Goal: Information Seeking & Learning: Find specific fact

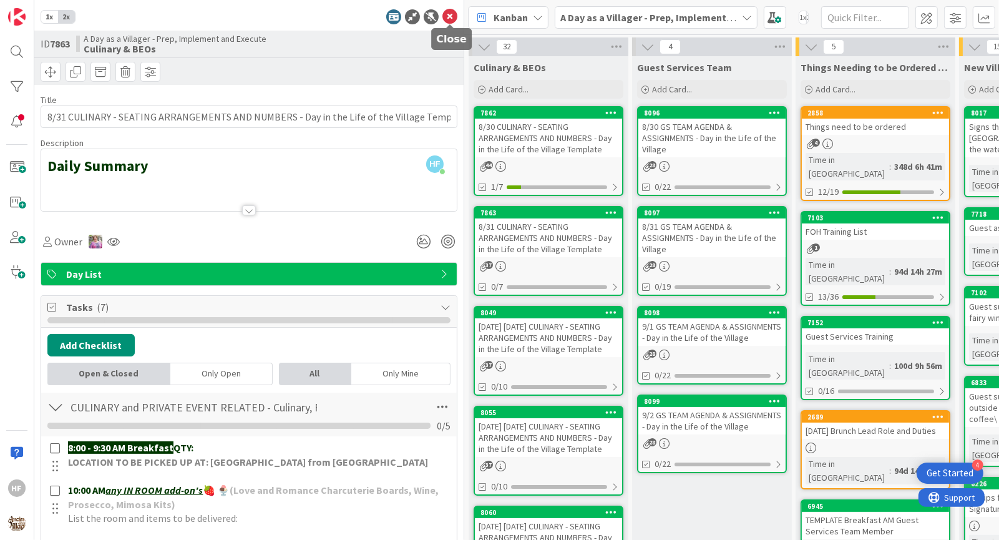
click at [451, 16] on icon at bounding box center [449, 16] width 15 height 15
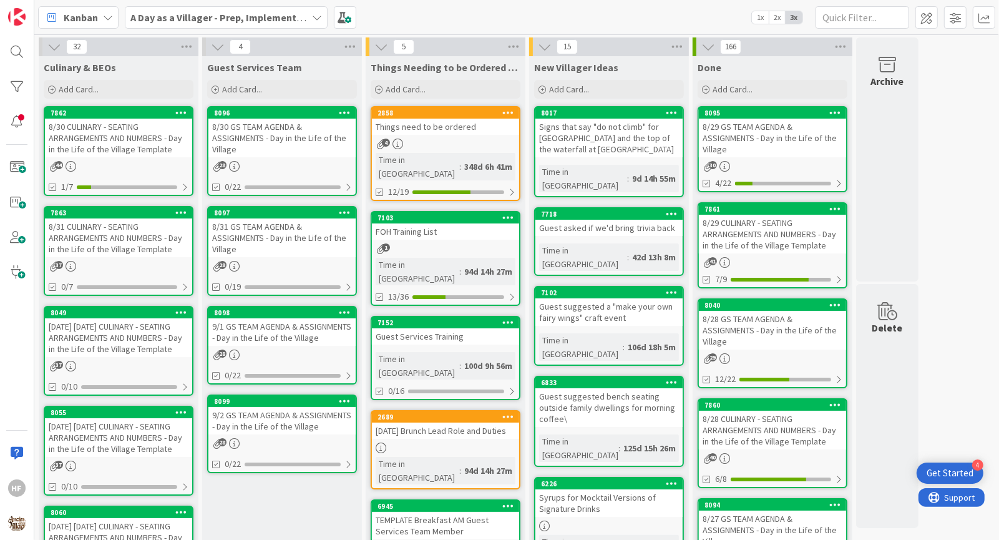
click at [145, 132] on div "8/30 CULINARY - SEATING ARRANGEMENTS AND NUMBERS - Day in the Life of the Villa…" at bounding box center [118, 138] width 147 height 39
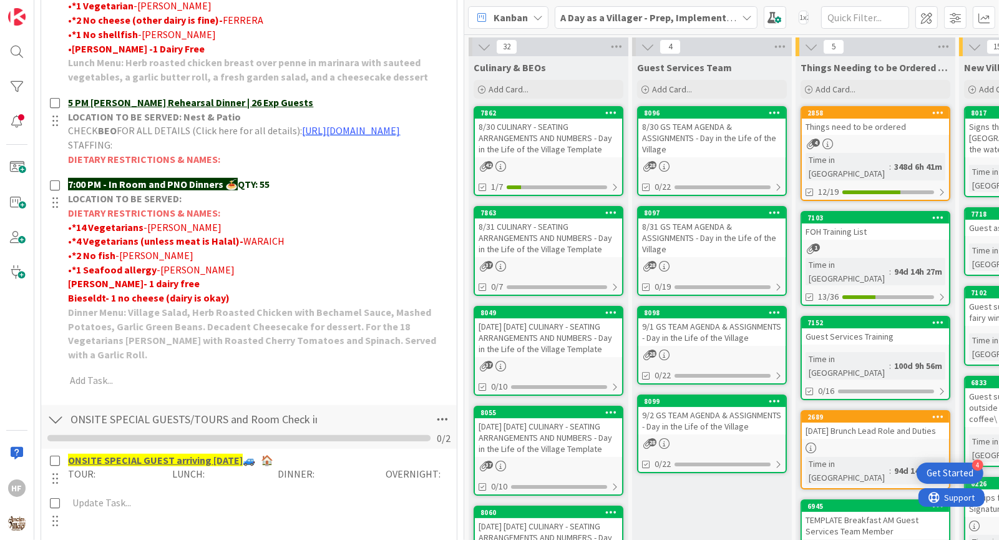
scroll to position [634, 0]
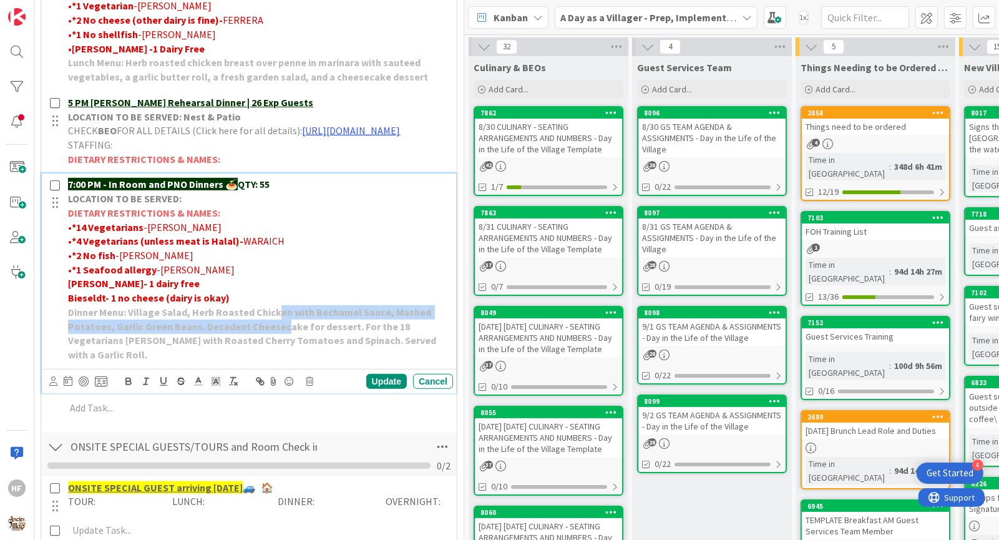
drag, startPoint x: 276, startPoint y: 328, endPoint x: 279, endPoint y: 344, distance: 15.9
click at [278, 344] on p "Dinner Menu: Village Salad, Herb Roasted Chicken with Bechamel Sauce, Mashed Po…" at bounding box center [258, 333] width 380 height 57
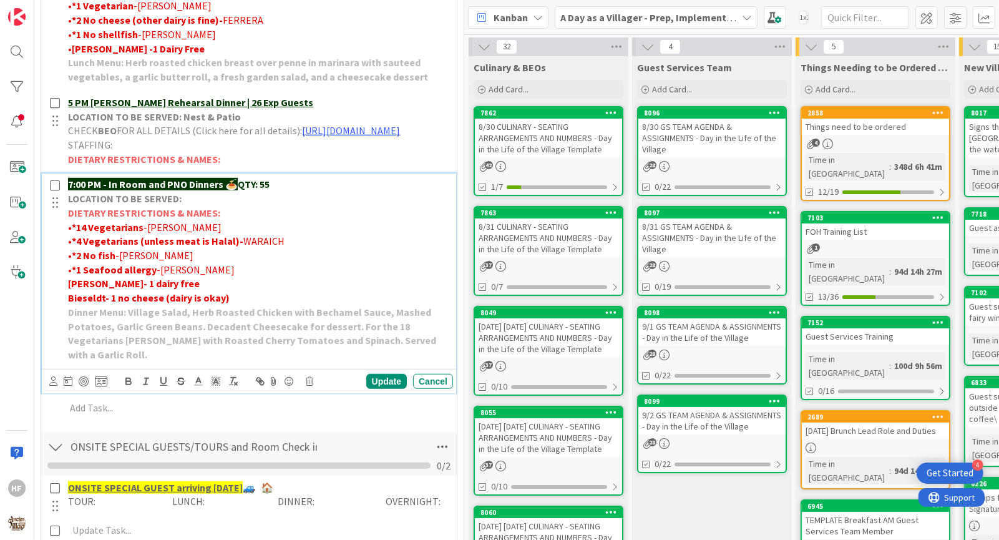
click at [301, 345] on strong "Dinner Menu: Village Salad, Herb Roasted Chicken with Bechamel Sauce, Mashed Po…" at bounding box center [253, 333] width 370 height 55
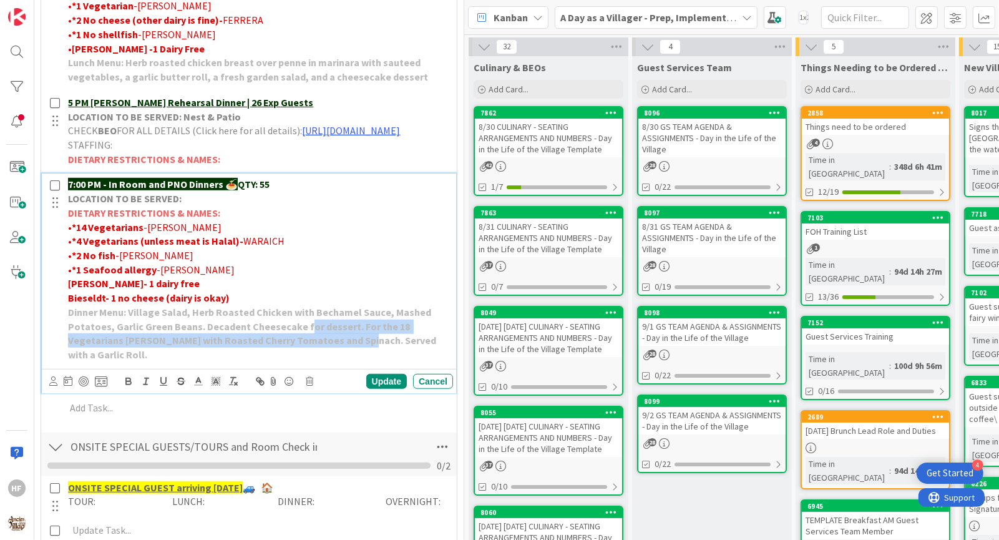
drag, startPoint x: 301, startPoint y: 343, endPoint x: 303, endPoint y: 354, distance: 11.4
click at [303, 356] on p "Dinner Menu: Village Salad, Herb Roasted Chicken with Bechamel Sauce, Mashed Po…" at bounding box center [258, 333] width 380 height 57
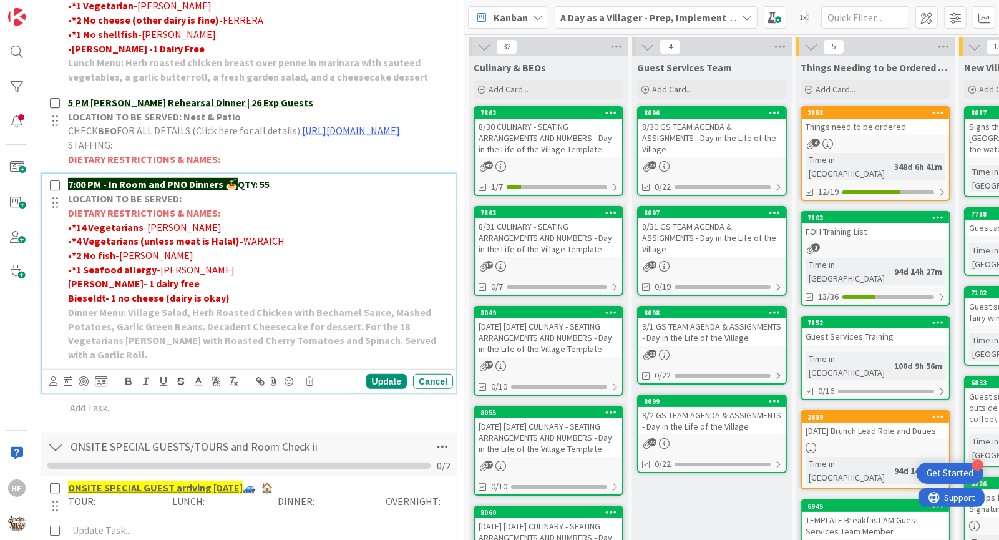
click at [334, 354] on strong "Dinner Menu: Village Salad, Herb Roasted Chicken with Bechamel Sauce, Mashed Po…" at bounding box center [253, 333] width 370 height 55
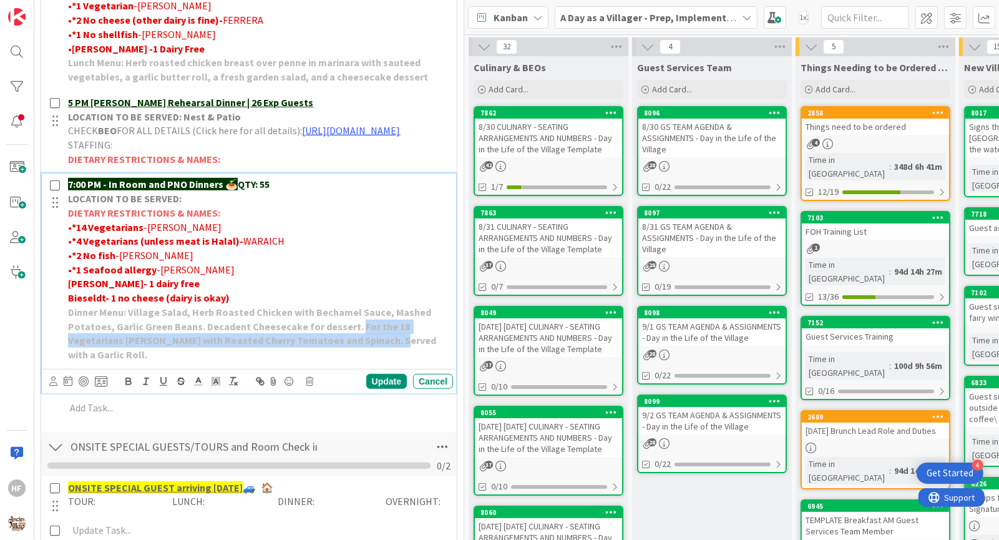
drag, startPoint x: 334, startPoint y: 351, endPoint x: 349, endPoint y: 340, distance: 18.4
click at [349, 340] on strong "Dinner Menu: Village Salad, Herb Roasted Chicken with Bechamel Sauce, Mashed Po…" at bounding box center [253, 333] width 370 height 55
drag, startPoint x: 349, startPoint y: 340, endPoint x: 425, endPoint y: 349, distance: 76.6
click at [425, 349] on strong "Dinner Menu: Village Salad, Herb Roasted Chicken with Bechamel Sauce, Mashed Po…" at bounding box center [253, 333] width 370 height 55
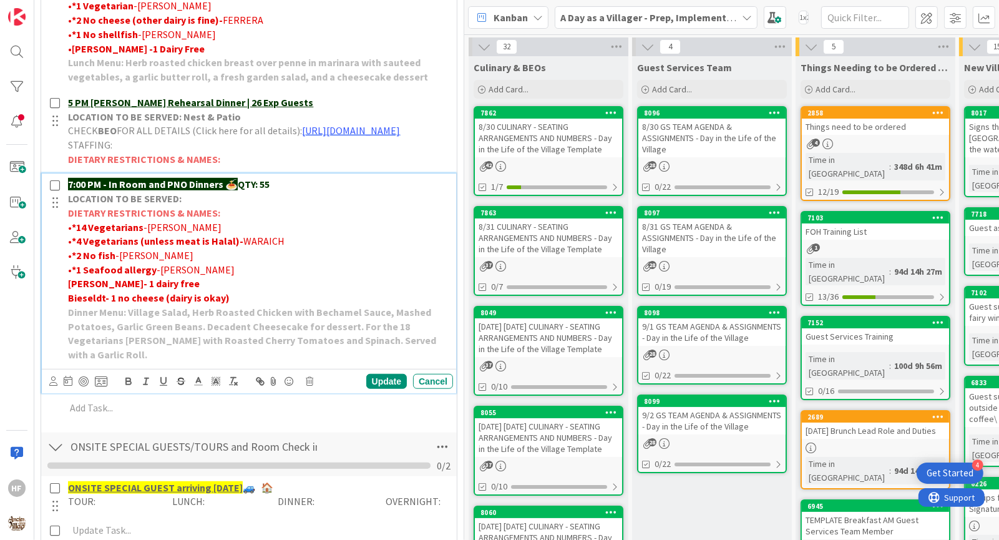
click at [444, 349] on p "Dinner Menu: Village Salad, Herb Roasted Chicken with Bechamel Sauce, Mashed Po…" at bounding box center [258, 333] width 380 height 57
drag, startPoint x: 444, startPoint y: 349, endPoint x: 347, endPoint y: 331, distance: 98.5
click at [347, 331] on p "Dinner Menu: Village Salad, Herb Roasted Chicken with Bechamel Sauce, Mashed Po…" at bounding box center [258, 333] width 380 height 57
click at [348, 328] on strong "Dinner Menu: Village Salad, Herb Roasted Chicken with Bechamel Sauce, Mashed Po…" at bounding box center [253, 333] width 370 height 55
drag, startPoint x: 348, startPoint y: 328, endPoint x: 446, endPoint y: 348, distance: 100.0
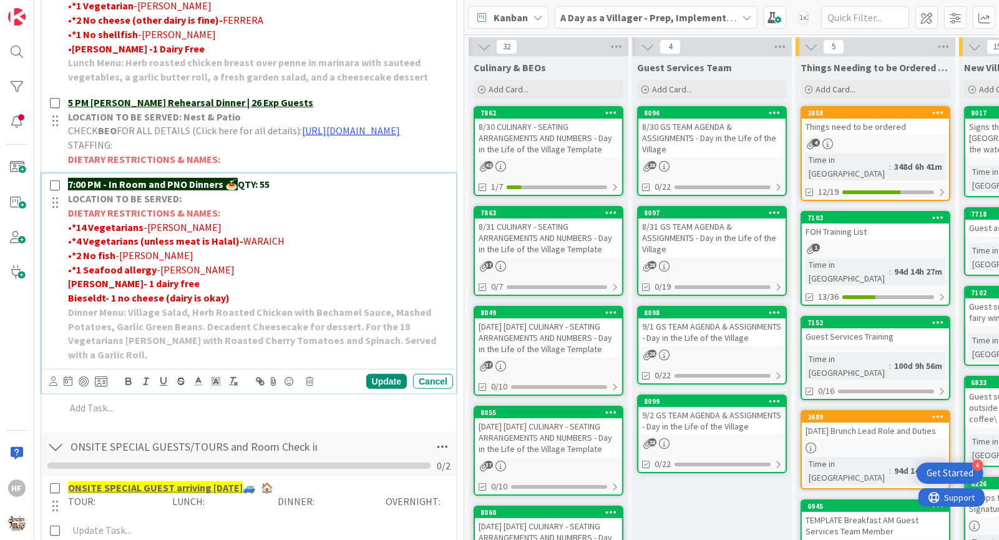
click at [446, 348] on p "Dinner Menu: Village Salad, Herb Roasted Chicken with Bechamel Sauce, Mashed Po…" at bounding box center [258, 333] width 380 height 57
click at [445, 352] on p "Dinner Menu: Village Salad, Herb Roasted Chicken with Bechamel Sauce, Mashed Po…" at bounding box center [258, 333] width 380 height 57
drag, startPoint x: 445, startPoint y: 352, endPoint x: 386, endPoint y: 319, distance: 67.6
click at [386, 319] on p "Dinner Menu: Village Salad, Herb Roasted Chicken with Bechamel Sauce, Mashed Po…" at bounding box center [258, 333] width 380 height 57
click at [386, 319] on strong "Dinner Menu: Village Salad, Herb Roasted Chicken with Bechamel Sauce, Mashed Po…" at bounding box center [253, 333] width 370 height 55
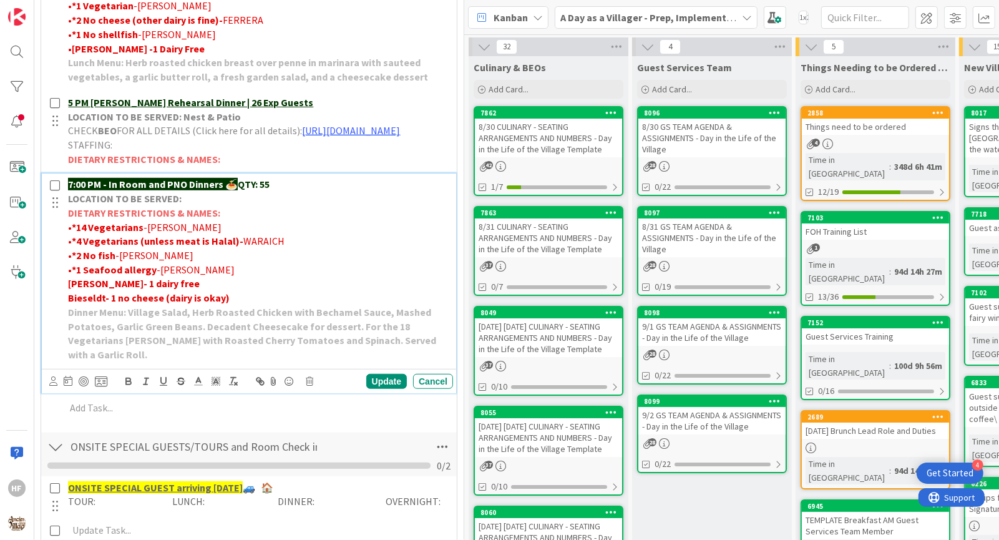
drag, startPoint x: 386, startPoint y: 319, endPoint x: 444, endPoint y: 361, distance: 71.7
click at [444, 361] on div "7:00 PM - In Room and PNO Dinners 🍝 QTY: 55 LOCATION TO BE SERVED: DIETARY REST…" at bounding box center [258, 269] width 390 height 192
drag, startPoint x: 444, startPoint y: 361, endPoint x: 334, endPoint y: 309, distance: 121.7
click at [333, 309] on div "7:00 PM - In Room and PNO Dinners 🍝 QTY: 55 LOCATION TO BE SERVED: DIETARY REST…" at bounding box center [258, 269] width 390 height 192
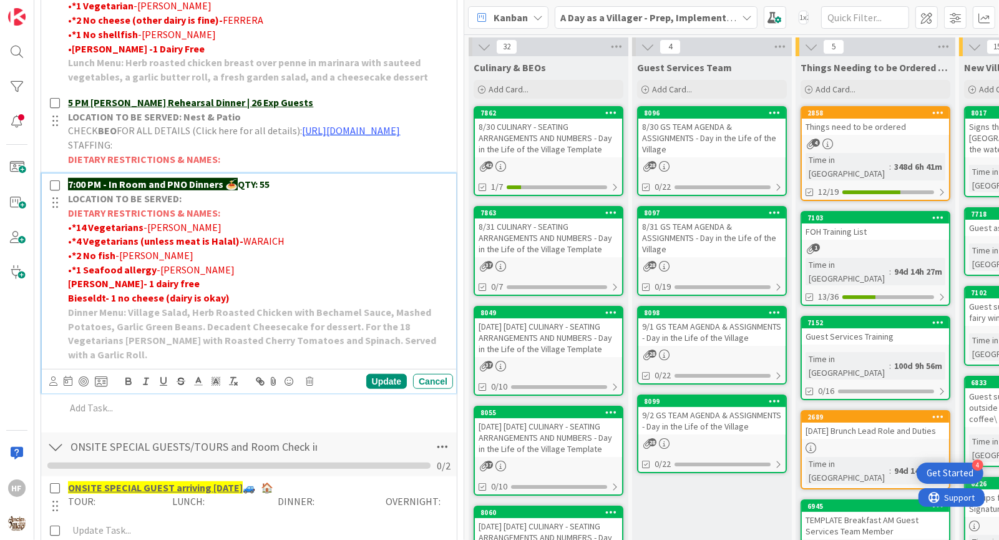
click at [334, 305] on p "Bieseldt- 1 no cheese (dairy is okay)" at bounding box center [258, 298] width 380 height 14
drag, startPoint x: 334, startPoint y: 309, endPoint x: 441, endPoint y: 344, distance: 112.1
click at [442, 345] on div "7:00 PM - In Room and PNO Dinners 🍝 QTY: 55 LOCATION TO BE SERVED: DIETARY REST…" at bounding box center [258, 269] width 390 height 192
click at [438, 342] on strong "Dinner Menu: Village Salad, Herb Roasted Chicken with Bechamel Sauce, Mashed Po…" at bounding box center [253, 333] width 370 height 55
drag, startPoint x: 447, startPoint y: 358, endPoint x: 428, endPoint y: 313, distance: 48.1
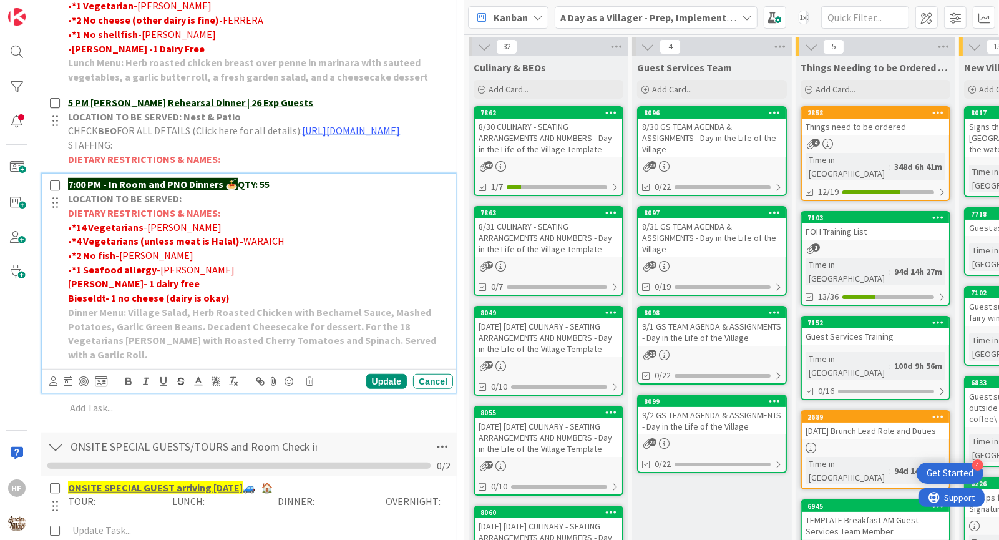
click at [428, 313] on div "7:00 PM - In Room and PNO Dinners 🍝 QTY: 55 LOCATION TO BE SERVED: DIETARY REST…" at bounding box center [258, 269] width 390 height 192
click at [310, 322] on strong "Dinner Menu: Village Salad, Herb Roasted Chicken with Bechamel Sauce, Mashed Po…" at bounding box center [253, 333] width 370 height 55
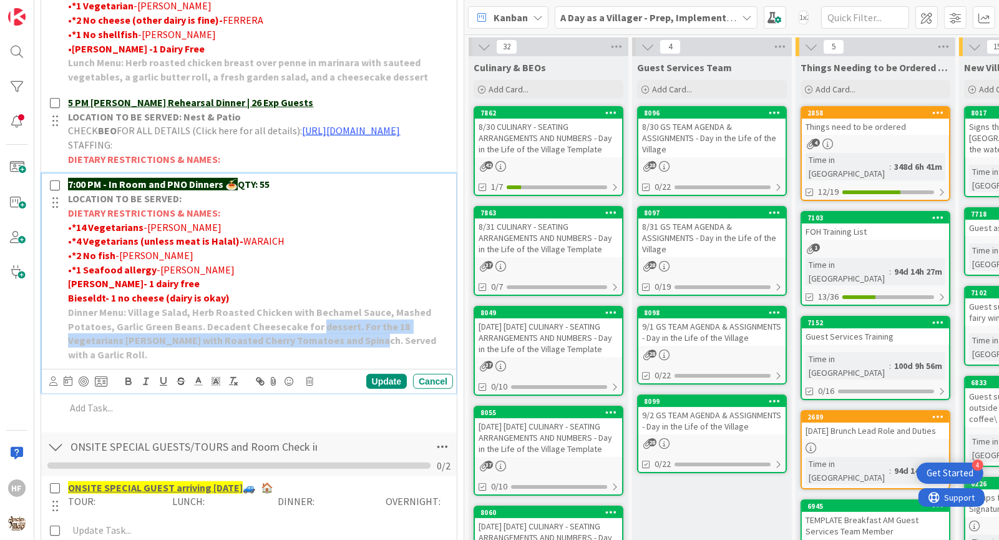
drag, startPoint x: 310, startPoint y: 332, endPoint x: 311, endPoint y: 349, distance: 17.5
click at [311, 349] on strong "Dinner Menu: Village Salad, Herb Roasted Chicken with Bechamel Sauce, Mashed Po…" at bounding box center [253, 333] width 370 height 55
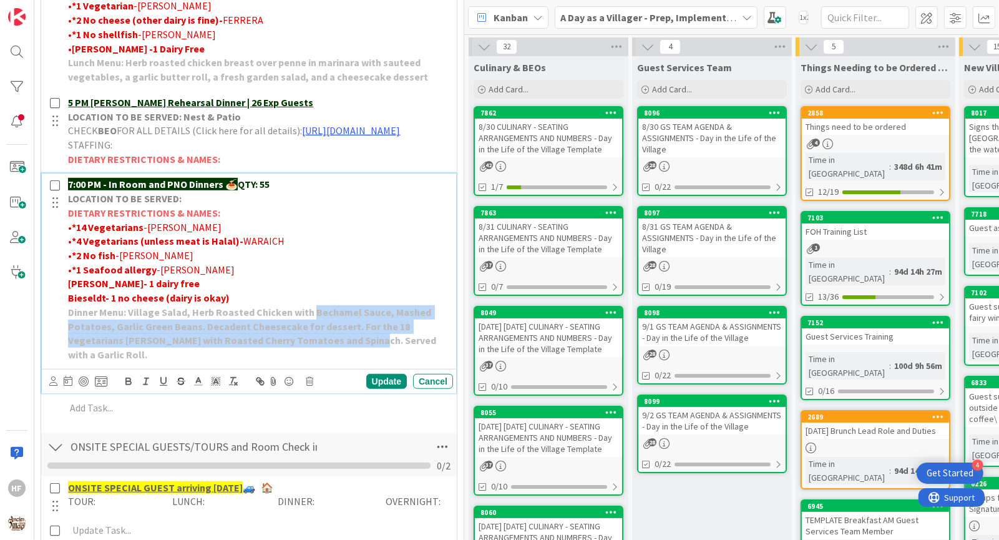
drag, startPoint x: 311, startPoint y: 348, endPoint x: 313, endPoint y: 329, distance: 18.1
click at [313, 329] on p "Dinner Menu: Village Salad, Herb Roasted Chicken with Bechamel Sauce, Mashed Po…" at bounding box center [258, 333] width 380 height 57
drag, startPoint x: 314, startPoint y: 326, endPoint x: 421, endPoint y: 339, distance: 106.8
click at [421, 339] on strong "Dinner Menu: Village Salad, Herb Roasted Chicken with Bechamel Sauce, Mashed Po…" at bounding box center [253, 333] width 370 height 55
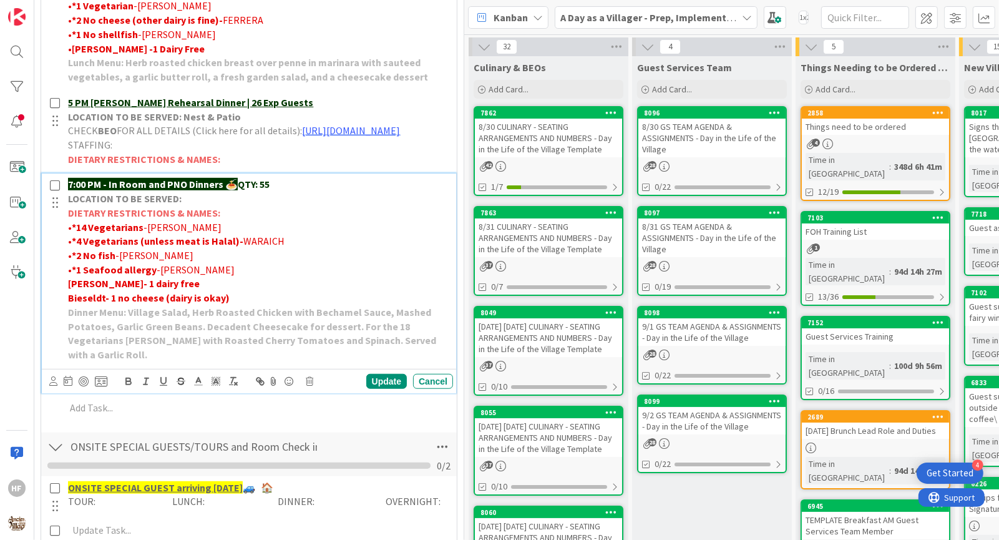
click at [443, 351] on p "Dinner Menu: Village Salad, Herb Roasted Chicken with Bechamel Sauce, Mashed Po…" at bounding box center [258, 333] width 380 height 57
drag, startPoint x: 443, startPoint y: 351, endPoint x: 425, endPoint y: 308, distance: 46.1
click at [425, 308] on div "7:00 PM - In Room and PNO Dinners 🍝 QTY: 55 LOCATION TO BE SERVED: DIETARY REST…" at bounding box center [258, 269] width 390 height 192
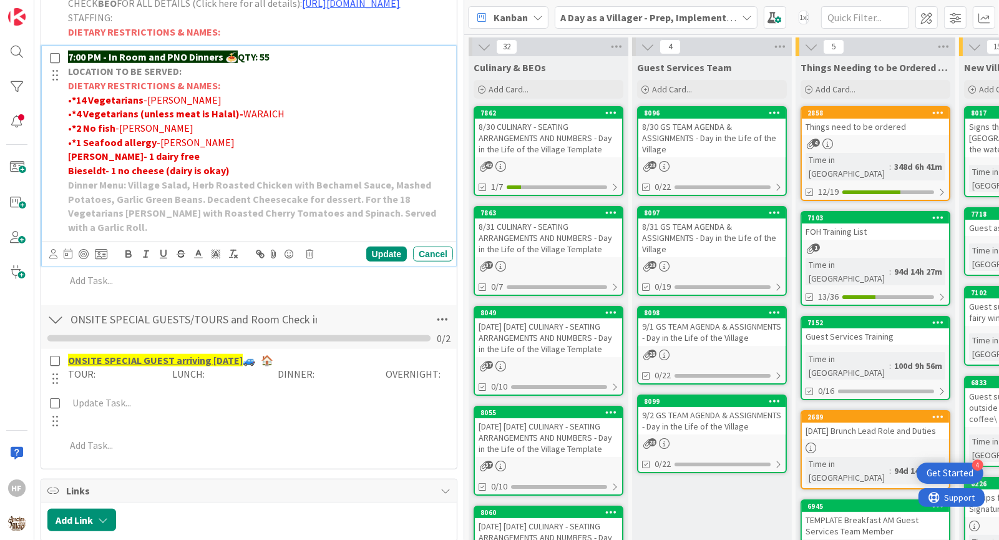
scroll to position [781, 0]
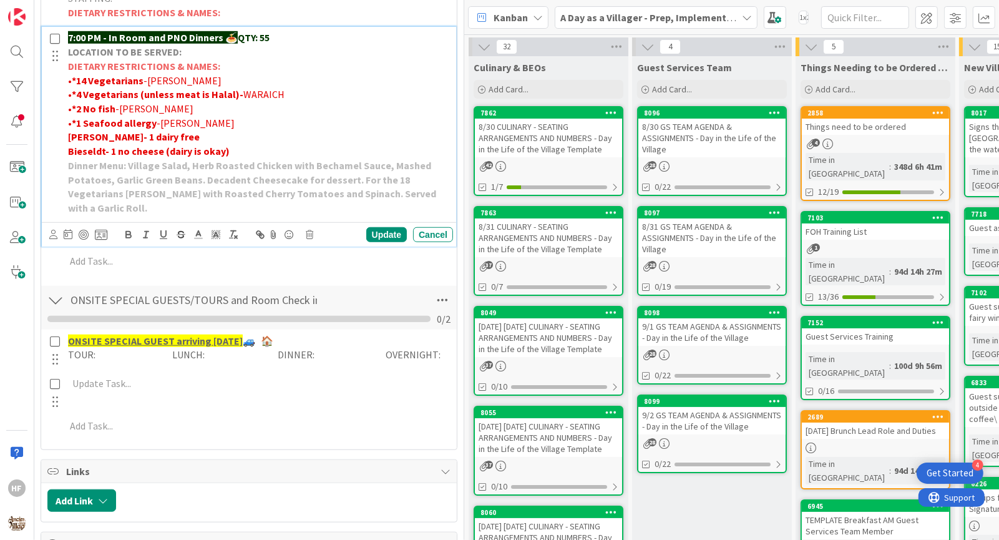
click at [419, 193] on strong "Dinner Menu: Village Salad, Herb Roasted Chicken with Bechamel Sauce, Mashed Po…" at bounding box center [253, 186] width 370 height 55
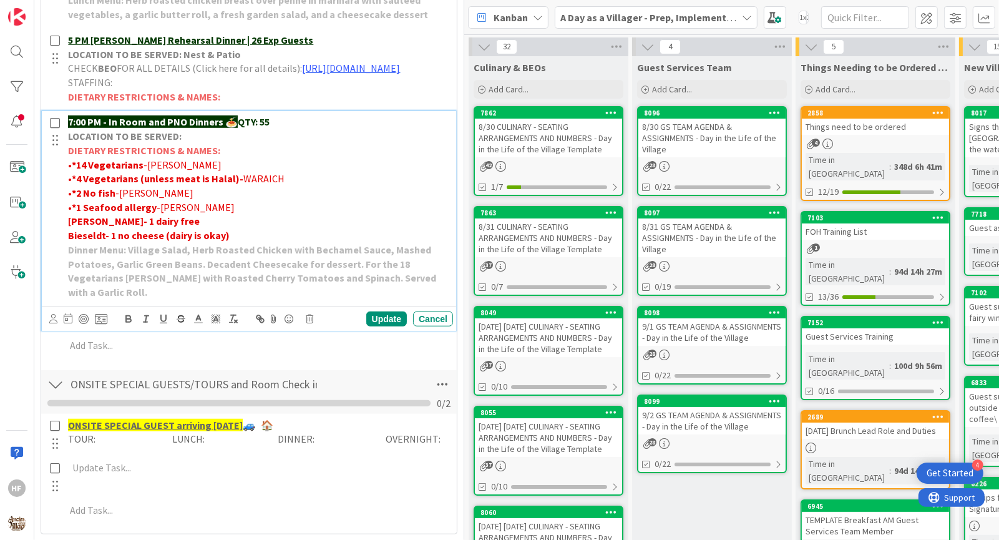
scroll to position [646, 0]
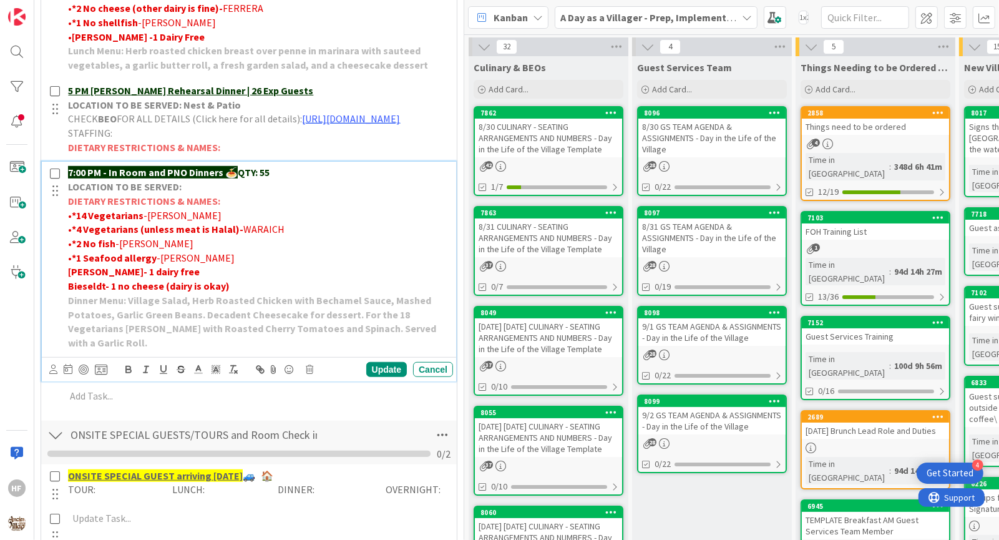
drag, startPoint x: 444, startPoint y: 341, endPoint x: 439, endPoint y: 301, distance: 39.6
click at [439, 301] on div "7:00 PM - In Room and PNO Dinners 🍝 QTY: 55 LOCATION TO BE SERVED: DIETARY REST…" at bounding box center [258, 258] width 390 height 192
click at [439, 293] on p "Bieseldt- 1 no cheese (dairy is okay)" at bounding box center [258, 286] width 380 height 14
drag, startPoint x: 439, startPoint y: 301, endPoint x: 448, endPoint y: 334, distance: 34.2
click at [448, 334] on div "7:00 PM - In Room and PNO Dinners 🍝 QTY: 55 LOCATION TO BE SERVED: DIETARY REST…" at bounding box center [258, 258] width 390 height 192
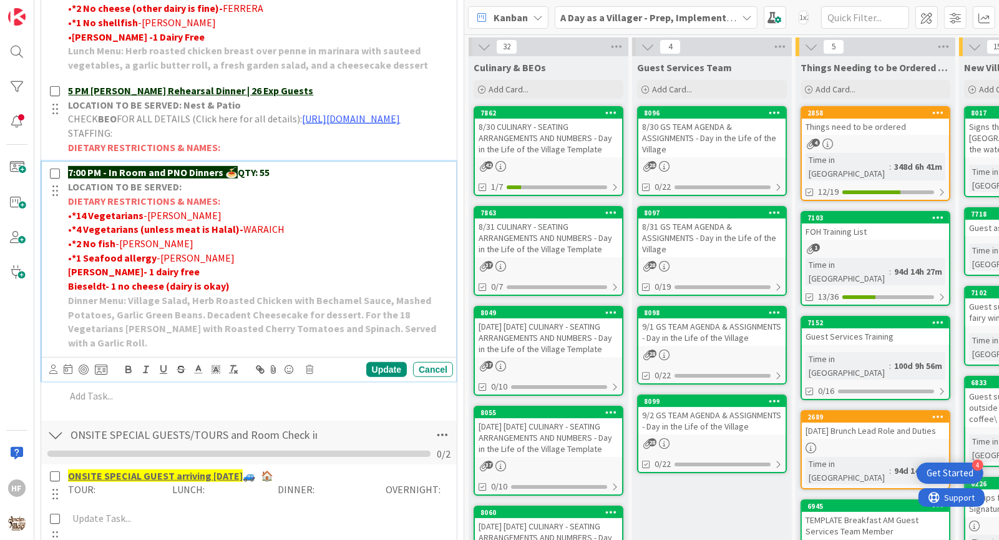
click at [443, 345] on p "Dinner Menu: Village Salad, Herb Roasted Chicken with Bechamel Sauce, Mashed Po…" at bounding box center [258, 321] width 380 height 57
drag, startPoint x: 443, startPoint y: 345, endPoint x: 397, endPoint y: 300, distance: 64.4
click at [397, 300] on div "7:00 PM - In Room and PNO Dinners 🍝 QTY: 55 LOCATION TO BE SERVED: DIETARY REST…" at bounding box center [258, 258] width 390 height 192
click at [397, 293] on p "Bieseldt- 1 no cheese (dairy is okay)" at bounding box center [258, 286] width 380 height 14
drag, startPoint x: 441, startPoint y: 341, endPoint x: 364, endPoint y: 294, distance: 90.4
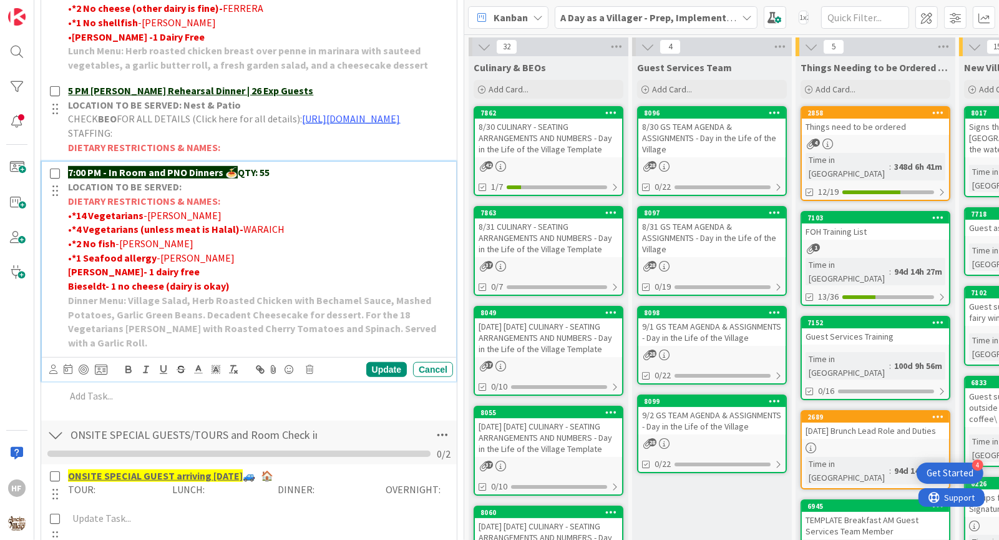
click at [364, 294] on div "7:00 PM - In Room and PNO Dinners 🍝 QTY: 55 LOCATION TO BE SERVED: DIETARY REST…" at bounding box center [258, 258] width 390 height 192
click at [364, 293] on p "Bieseldt- 1 no cheese (dairy is okay)" at bounding box center [258, 286] width 380 height 14
drag, startPoint x: 446, startPoint y: 337, endPoint x: 422, endPoint y: 296, distance: 47.3
click at [422, 296] on div "7:00 PM - In Room and PNO Dinners 🍝 QTY: 55 LOCATION TO BE SERVED: DIETARY REST…" at bounding box center [258, 258] width 390 height 192
click at [422, 293] on p "Bieseldt- 1 no cheese (dairy is okay)" at bounding box center [258, 286] width 380 height 14
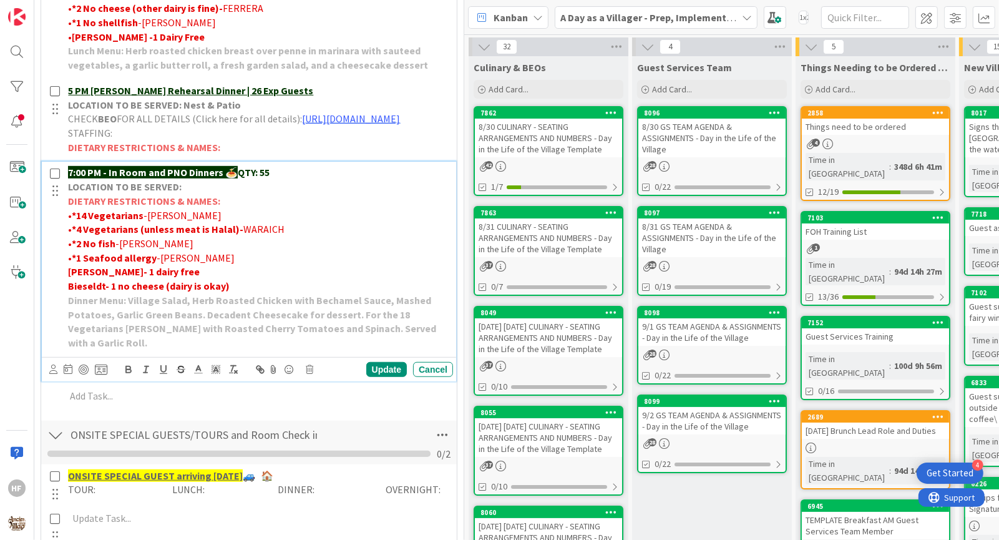
drag, startPoint x: 444, startPoint y: 343, endPoint x: 422, endPoint y: 296, distance: 52.2
click at [422, 296] on div "7:00 PM - In Room and PNO Dinners 🍝 QTY: 55 LOCATION TO BE SERVED: DIETARY REST…" at bounding box center [258, 258] width 390 height 192
click at [422, 293] on p "Bieseldt- 1 no cheese (dairy is okay)" at bounding box center [258, 286] width 380 height 14
drag, startPoint x: 445, startPoint y: 339, endPoint x: 420, endPoint y: 311, distance: 37.1
click at [420, 311] on p "Dinner Menu: Village Salad, Herb Roasted Chicken with Bechamel Sauce, Mashed Po…" at bounding box center [258, 321] width 380 height 57
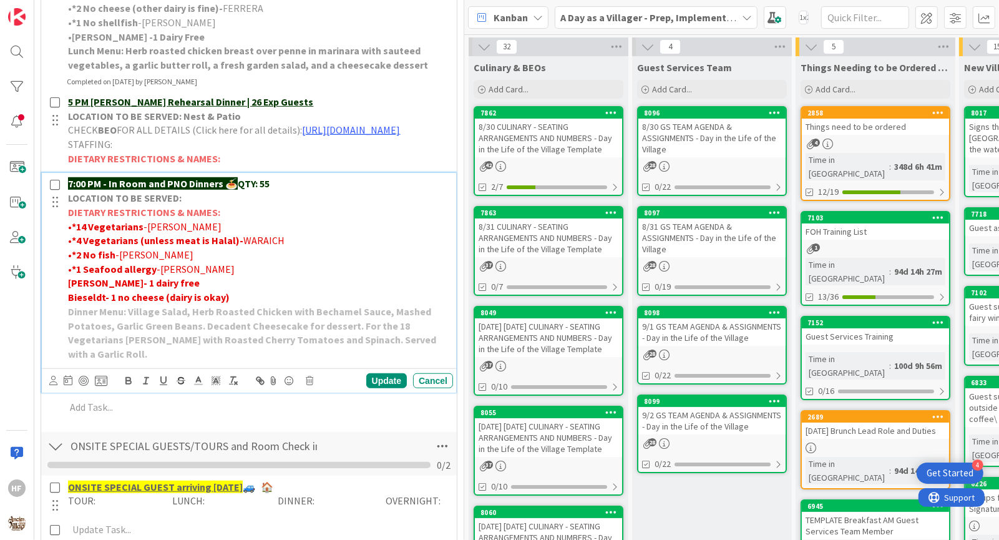
scroll to position [657, 0]
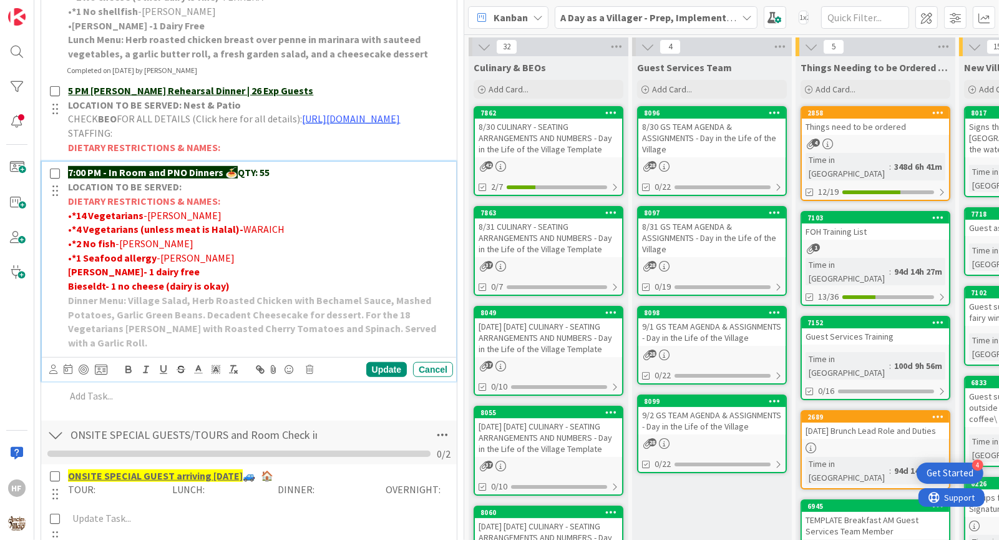
click at [382, 314] on strong "Dinner Menu: Village Salad, Herb Roasted Chicken with Bechamel Sauce, Mashed Po…" at bounding box center [253, 321] width 370 height 55
